Goal: Find specific page/section: Find specific page/section

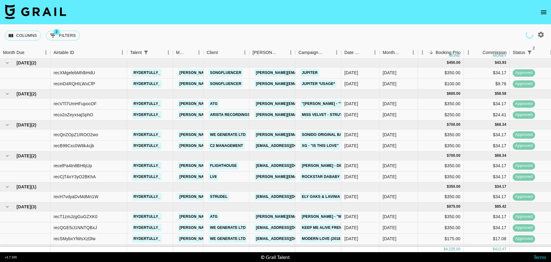
scroll to position [17, 0]
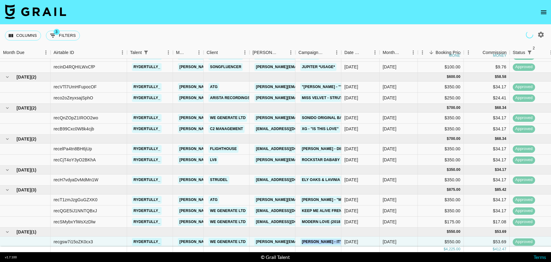
click at [543, 13] on icon "open drawer" at bounding box center [543, 12] width 7 height 7
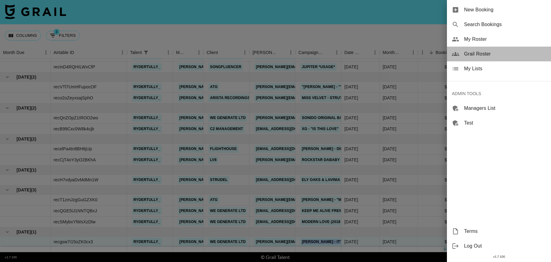
click at [477, 51] on span "Grail Roster" at bounding box center [505, 53] width 82 height 7
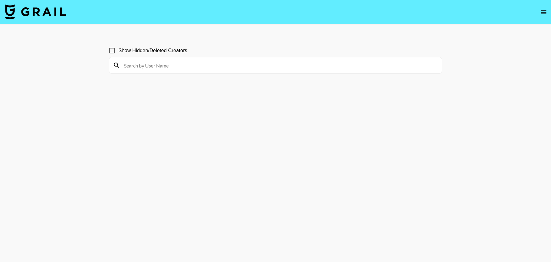
click at [128, 67] on input at bounding box center [279, 65] width 318 height 10
paste input "diyarkid"
type input "diyarkid"
click at [111, 53] on input "Show Hidden/Deleted Creators" at bounding box center [112, 50] width 13 height 13
checkbox input "true"
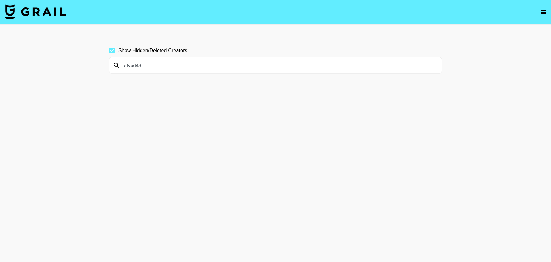
click at [183, 58] on div "diyarkid" at bounding box center [275, 65] width 333 height 16
click at [182, 63] on input "diyarkid" at bounding box center [279, 65] width 318 height 10
paste input "sandsxfitness"
type input "sandsxfitness"
click at [191, 102] on section "Show Hidden/Deleted Creators sandsxfitness" at bounding box center [275, 145] width 333 height 213
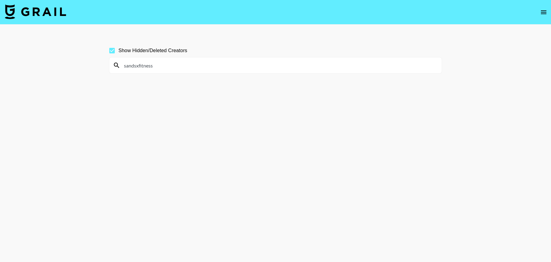
click at [184, 66] on input "sandsxfitness" at bounding box center [279, 65] width 318 height 10
click at [57, 15] on img at bounding box center [35, 11] width 61 height 15
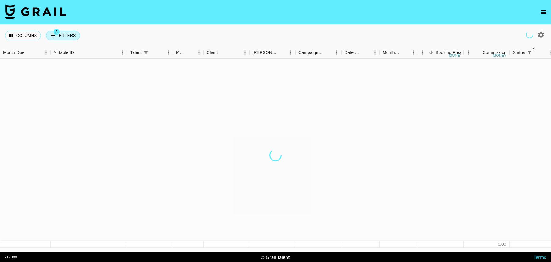
click at [65, 39] on button "3 Filters" at bounding box center [63, 36] width 34 height 10
select select "status"
select select "isNotAnyOf"
select select "status"
select select "isNotAnyOf"
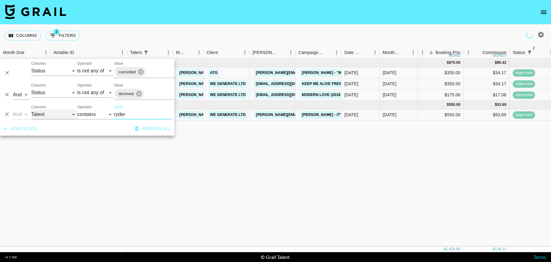
click at [46, 113] on select "Grail Platform ID Airtable ID Talent Manager Client Booker Campaign (Type) Date…" at bounding box center [54, 114] width 46 height 10
select select "airtableId"
click at [31, 109] on select "Grail Platform ID Airtable ID Talent Manager Client Booker Campaign (Type) Date…" at bounding box center [54, 114] width 46 height 10
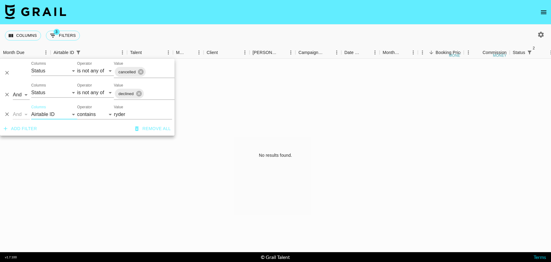
click at [140, 112] on input "ryder" at bounding box center [143, 114] width 58 height 10
paste input "ecalyFfWDp8iLHiM"
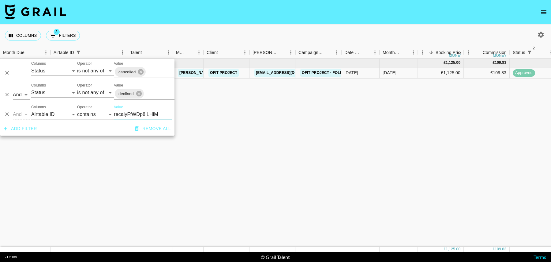
type input "recalyFfWDp8iLHiM"
click at [320, 97] on div "Sep '25 ( 1 ) £ 1,125.00 £ 109.83 recalyFfWDp8iLHiM chelsealascher1 tancredi@gr…" at bounding box center [497, 152] width 994 height 188
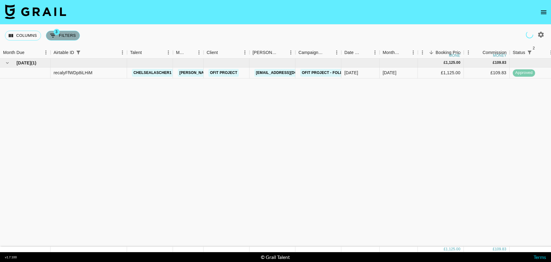
click at [63, 36] on button "3 Filters" at bounding box center [63, 36] width 34 height 10
select select "status"
select select "isNotAnyOf"
select select "status"
select select "isNotAnyOf"
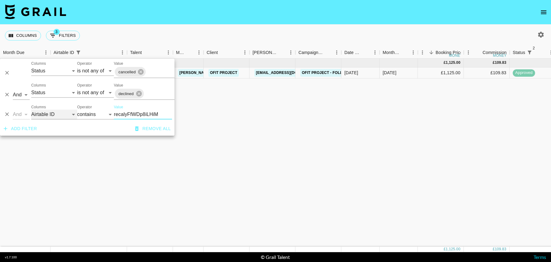
click at [52, 118] on select "Grail Platform ID Airtable ID Talent Manager Client Booker Campaign (Type) Date…" at bounding box center [54, 114] width 46 height 10
select select "talentName"
click at [31, 109] on select "Grail Platform ID Airtable ID Talent Manager Client Booker Campaign (Type) Date…" at bounding box center [54, 114] width 46 height 10
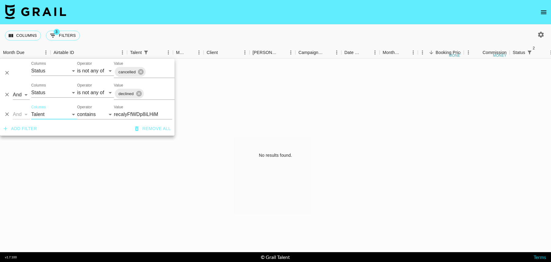
click at [132, 115] on input "recalyFfWDp8iLHiM" at bounding box center [143, 114] width 58 height 10
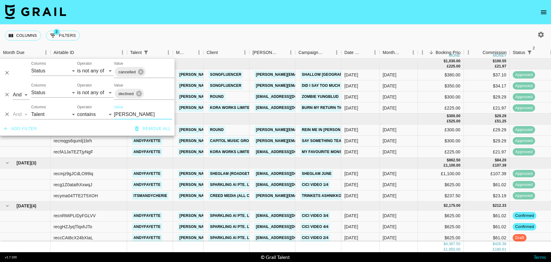
type input "andy"
click at [260, 28] on div "Columns 3 Filters + Booking" at bounding box center [275, 35] width 551 height 22
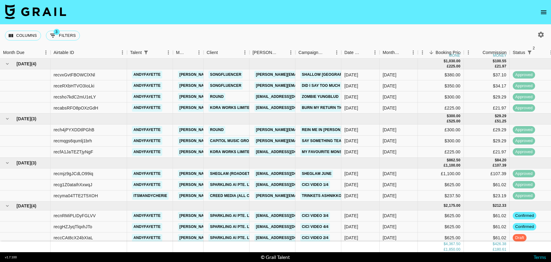
scroll to position [13, 0]
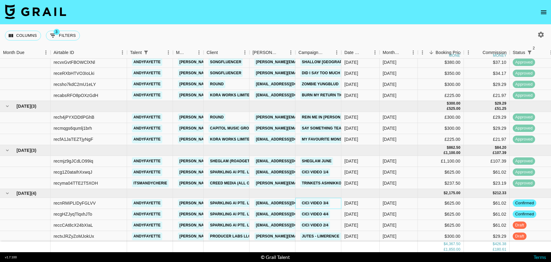
click at [339, 203] on div "Cici Video 3/4" at bounding box center [318, 203] width 46 height 11
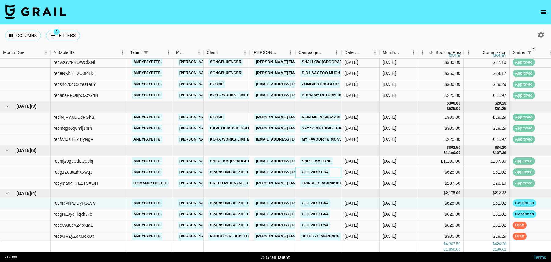
click at [339, 172] on div "Cici Video 1/4" at bounding box center [318, 172] width 46 height 11
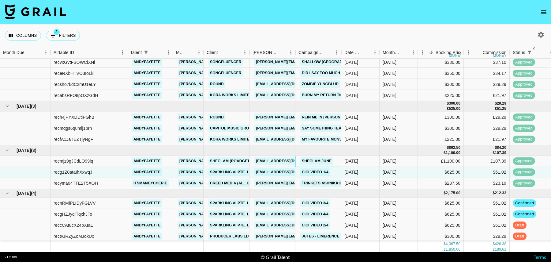
click at [340, 162] on div "Sheglam June" at bounding box center [318, 161] width 46 height 11
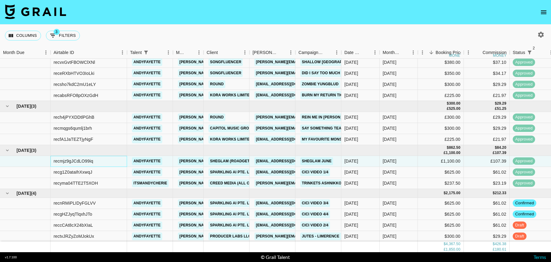
click at [83, 160] on div "recmjz9gJCdLO99iq" at bounding box center [74, 161] width 40 height 6
copy div "recmjz9gJCdLO99iq"
